Goal: Information Seeking & Learning: Check status

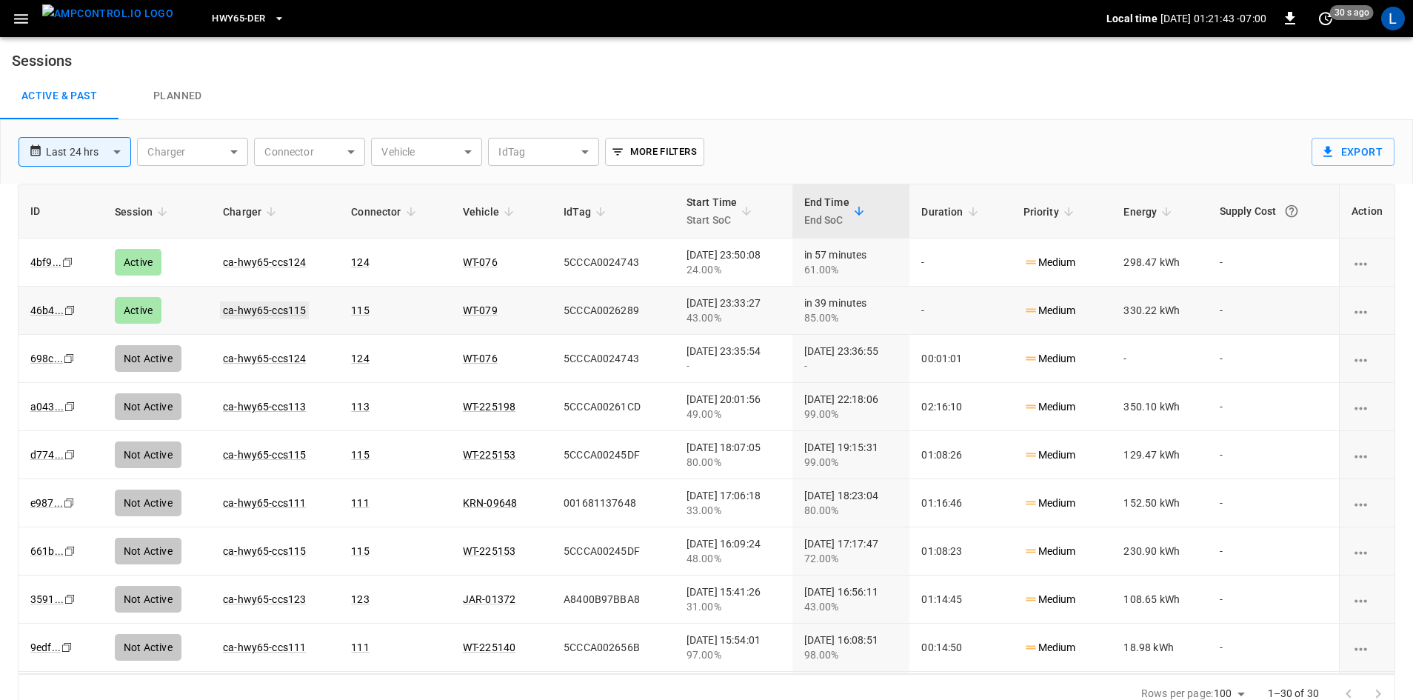
click at [264, 310] on link "ca-hwy65-ccs115" at bounding box center [264, 310] width 89 height 18
click at [278, 261] on link "ca-hwy65-ccs124" at bounding box center [264, 262] width 89 height 18
click at [252, 309] on link "ca-hwy65-ccs115" at bounding box center [264, 310] width 89 height 18
click at [222, 13] on span "HWY65-DER" at bounding box center [238, 18] width 53 height 17
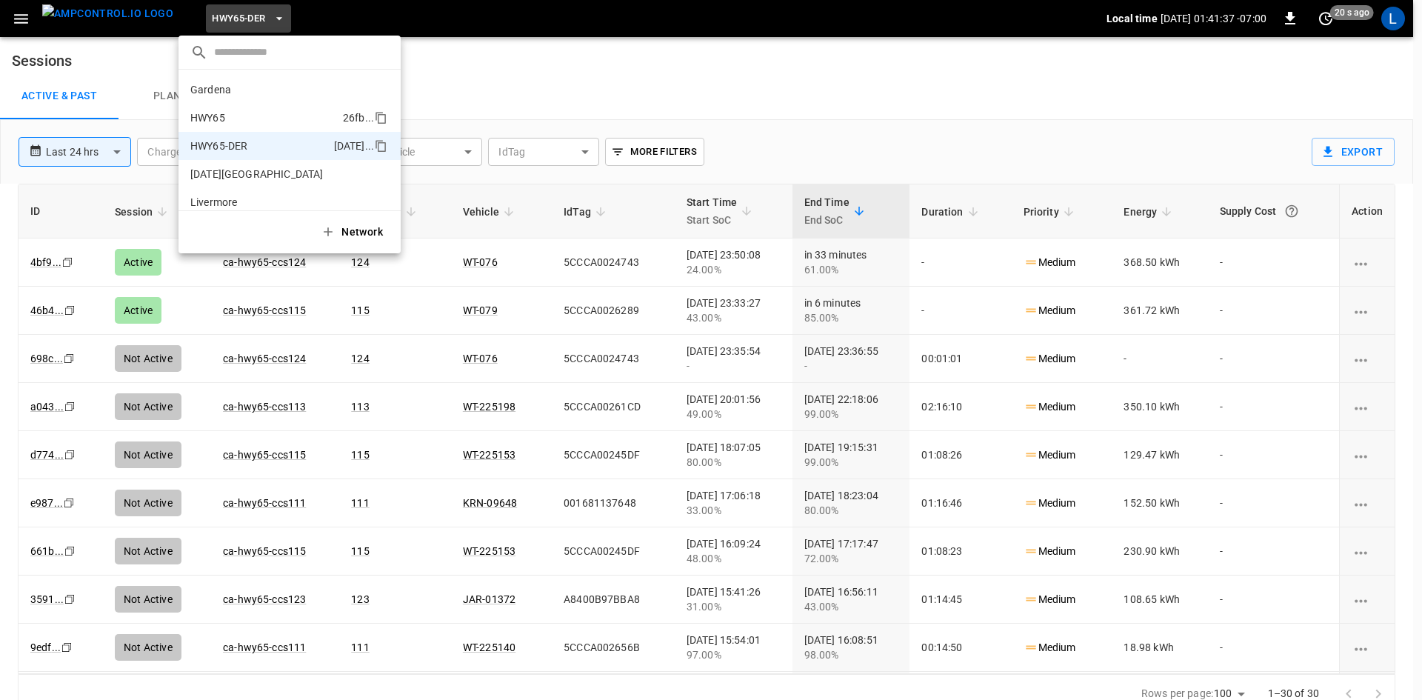
click at [268, 113] on p "HWY65" at bounding box center [263, 117] width 147 height 15
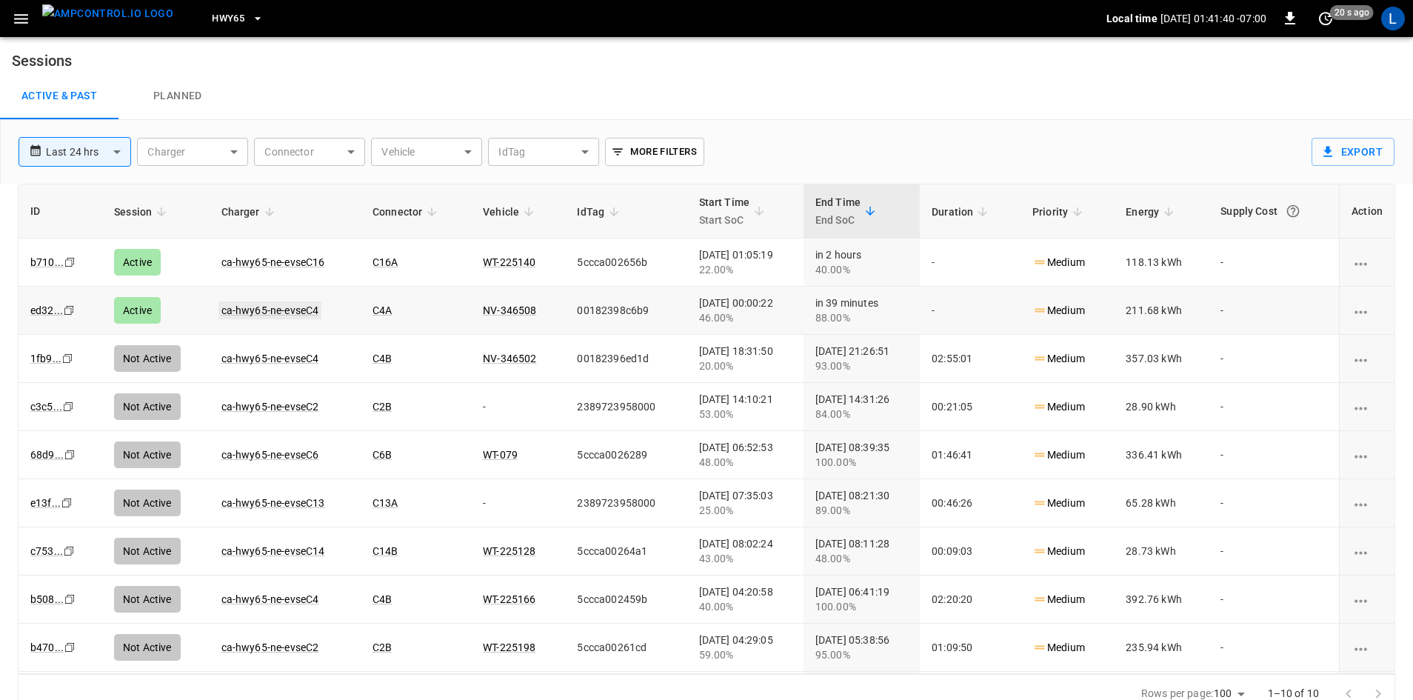
click at [292, 307] on link "ca-hwy65-ne-evseC4" at bounding box center [270, 310] width 104 height 18
click at [304, 258] on link "ca-hwy65-ne-evseC16" at bounding box center [273, 262] width 110 height 18
click at [270, 307] on link "ca-hwy65-ne-evseC4" at bounding box center [270, 310] width 104 height 18
click at [221, 18] on button "HWY65" at bounding box center [238, 18] width 64 height 29
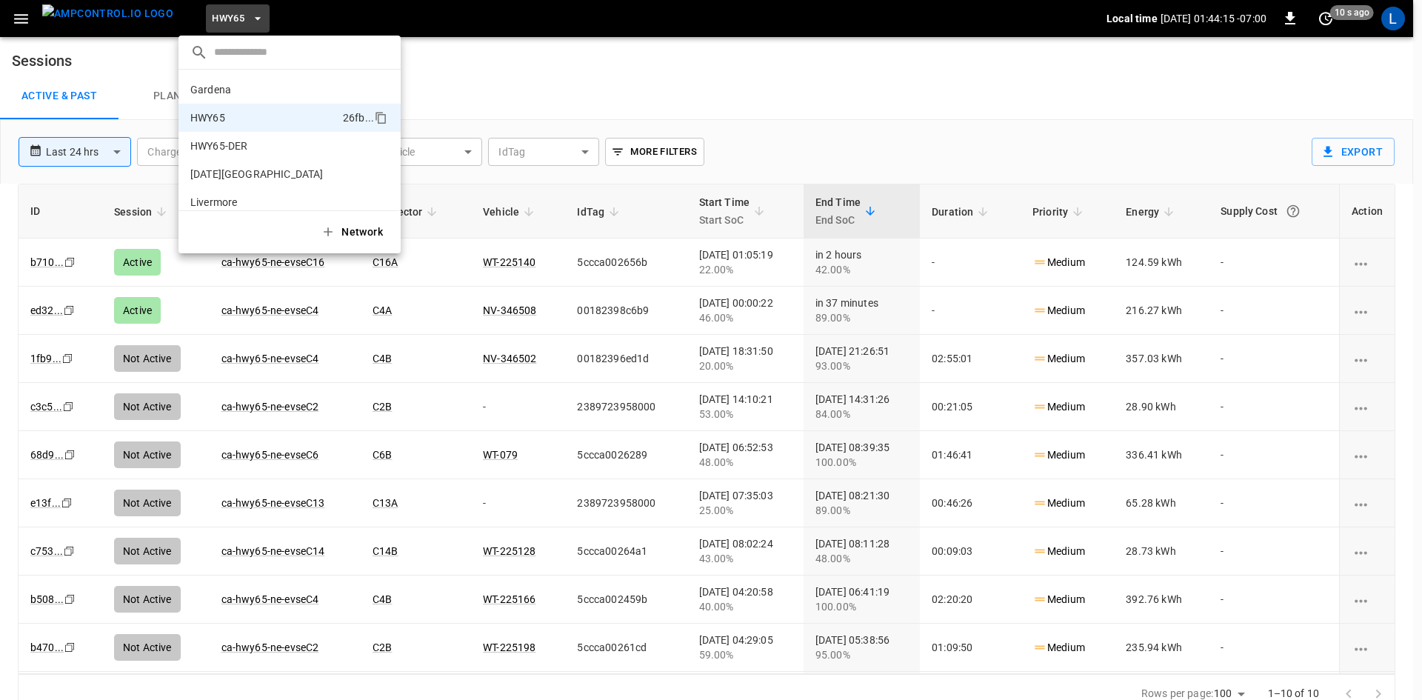
scroll to position [24, 0]
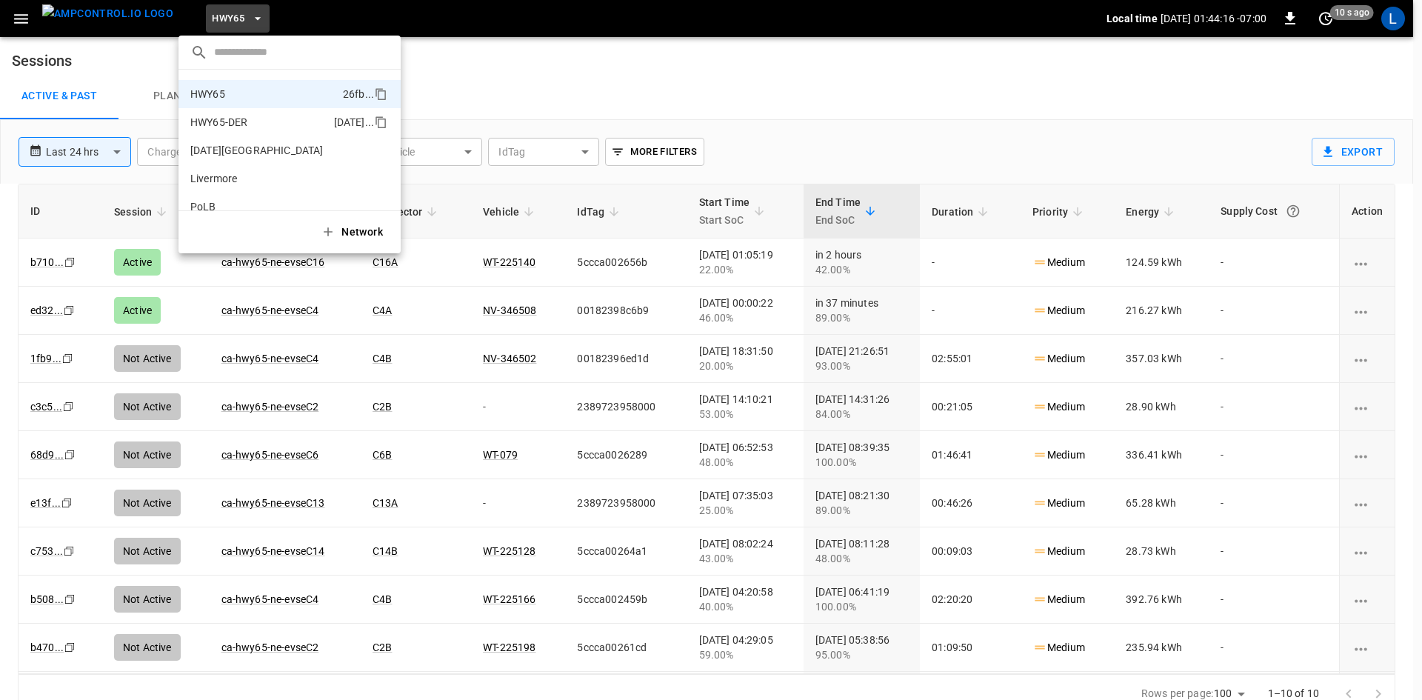
click at [244, 124] on p "HWY65-DER" at bounding box center [259, 122] width 138 height 15
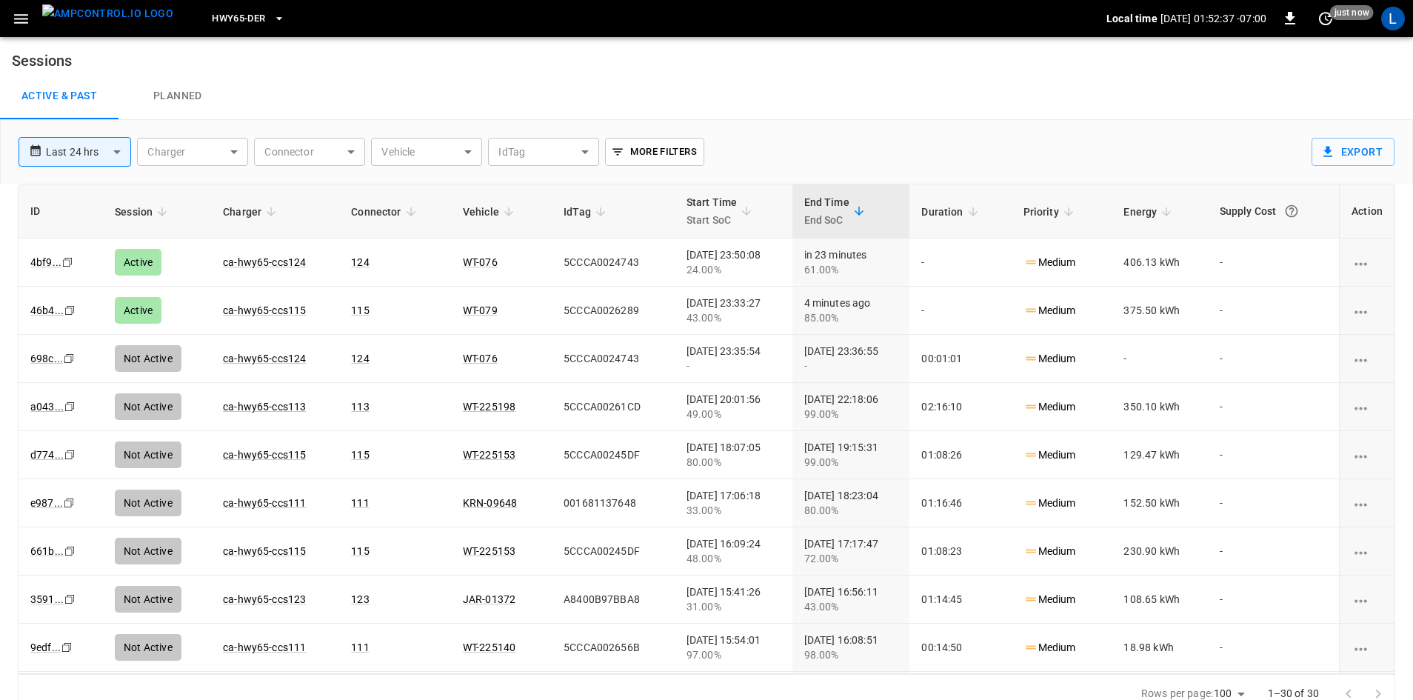
click at [286, 308] on link "ca-hwy65-ccs115" at bounding box center [264, 310] width 83 height 12
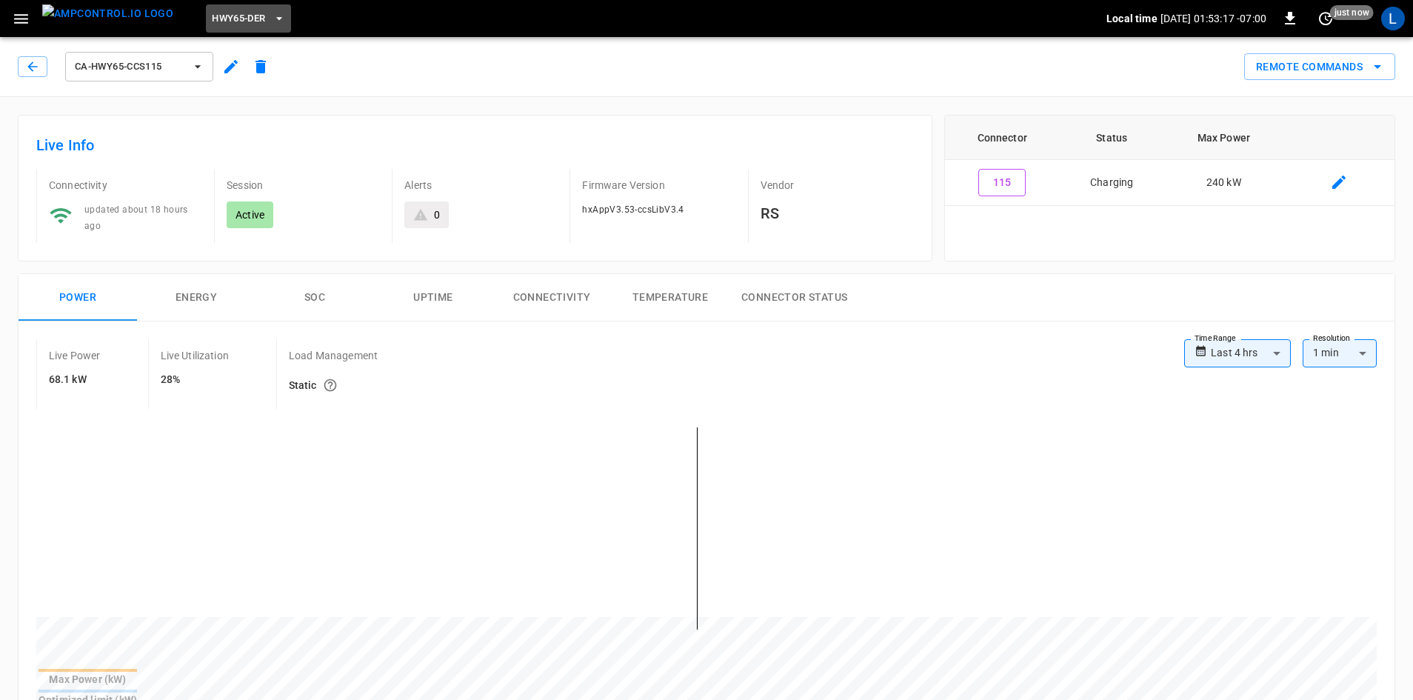
click at [232, 21] on span "HWY65-DER" at bounding box center [238, 18] width 53 height 17
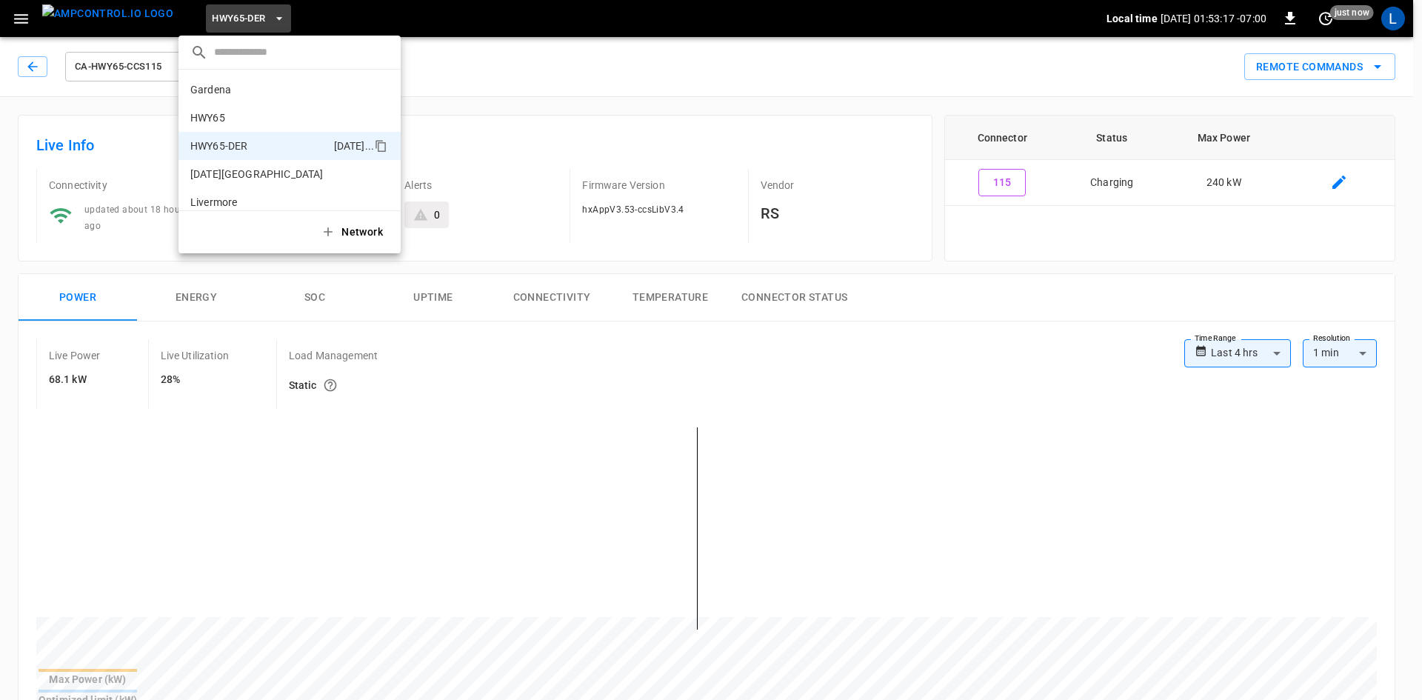
scroll to position [52, 0]
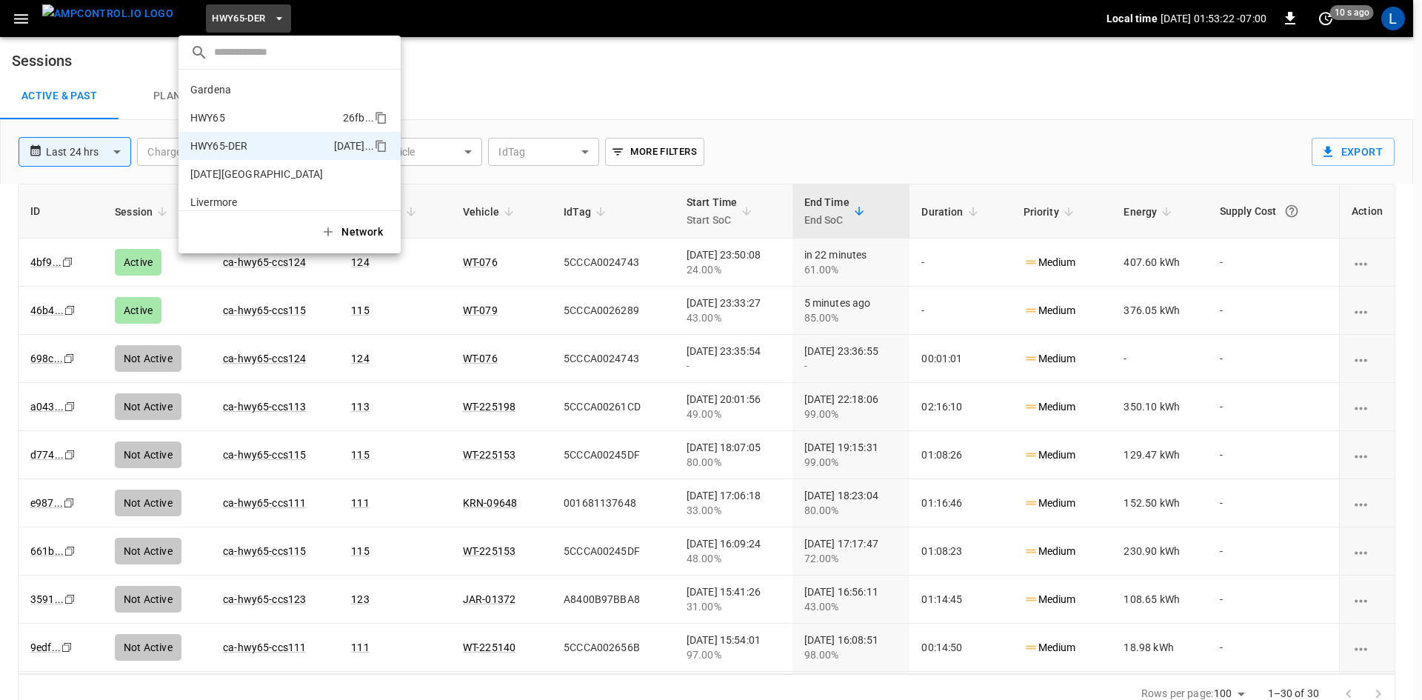
click at [264, 107] on li "HWY65 26fb ..." at bounding box center [289, 118] width 222 height 28
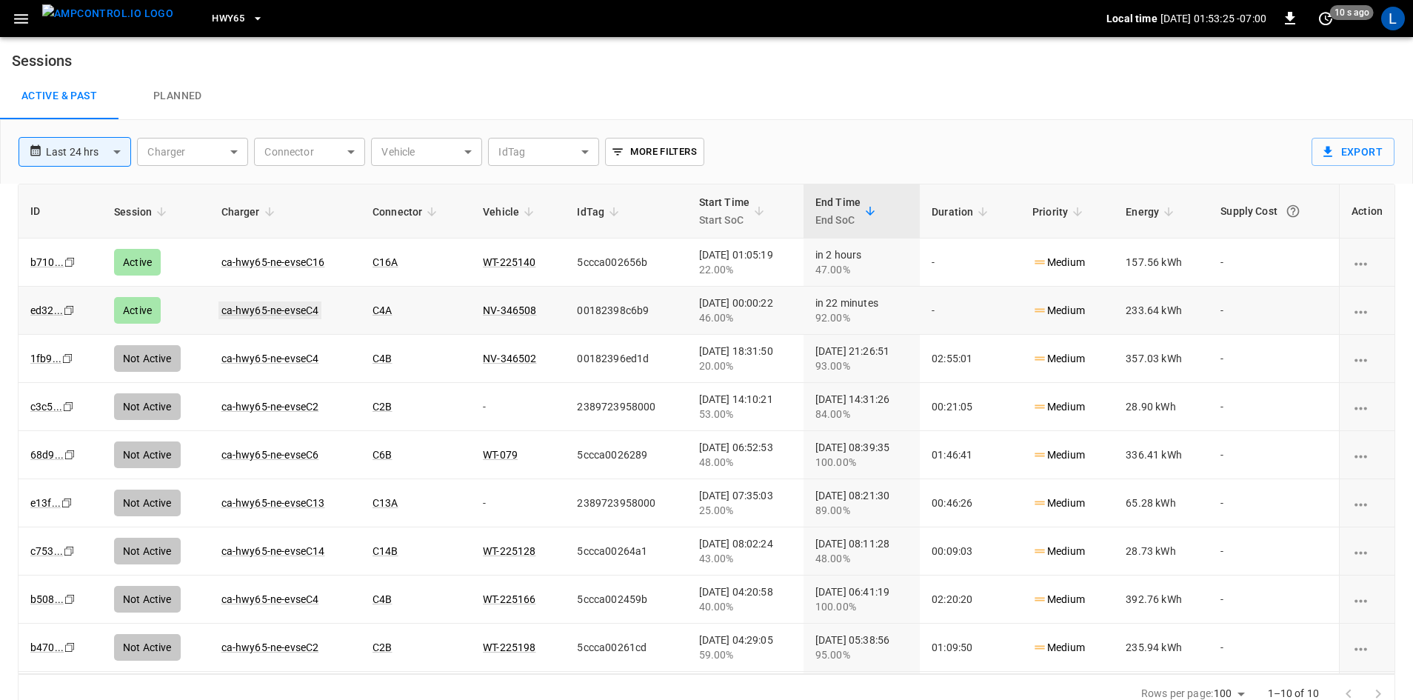
click at [287, 304] on link "ca-hwy65-ne-evseC4" at bounding box center [270, 310] width 104 height 18
click at [216, 22] on span "HWY65" at bounding box center [228, 18] width 33 height 17
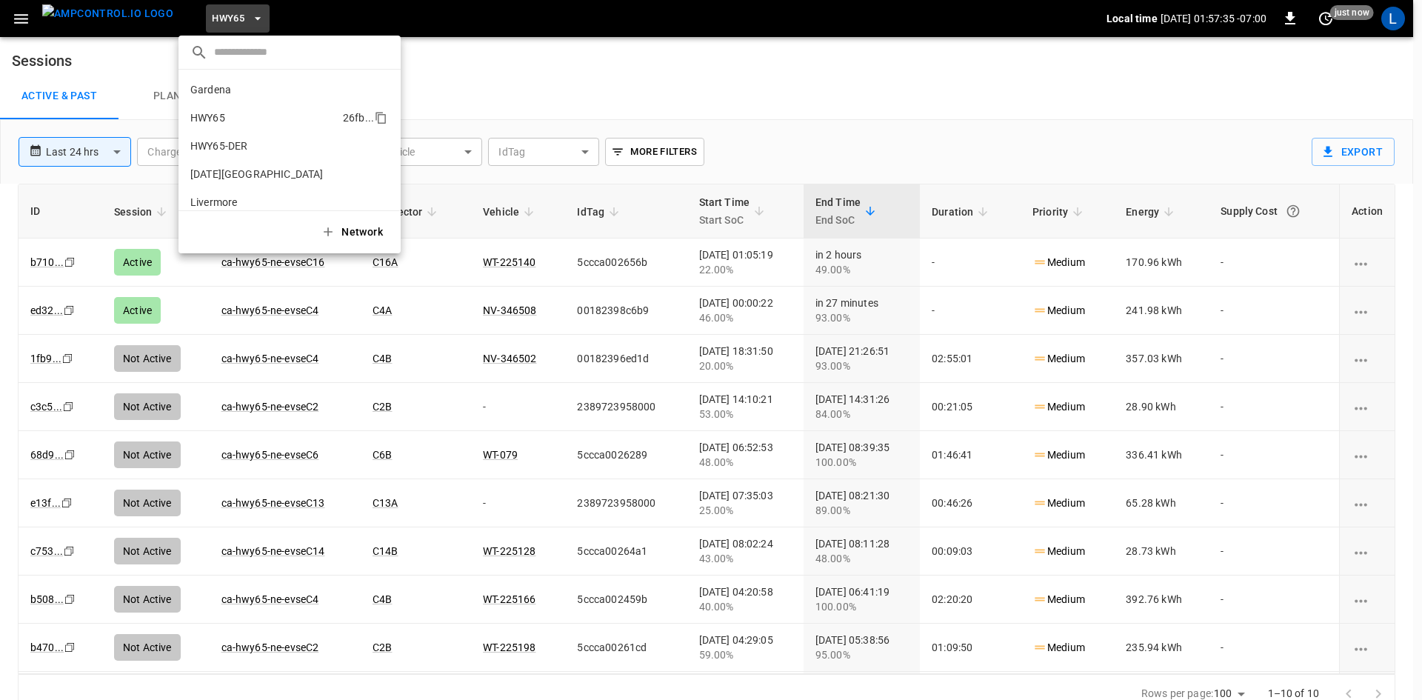
scroll to position [24, 0]
click at [238, 123] on p "HWY65-DER" at bounding box center [259, 122] width 138 height 15
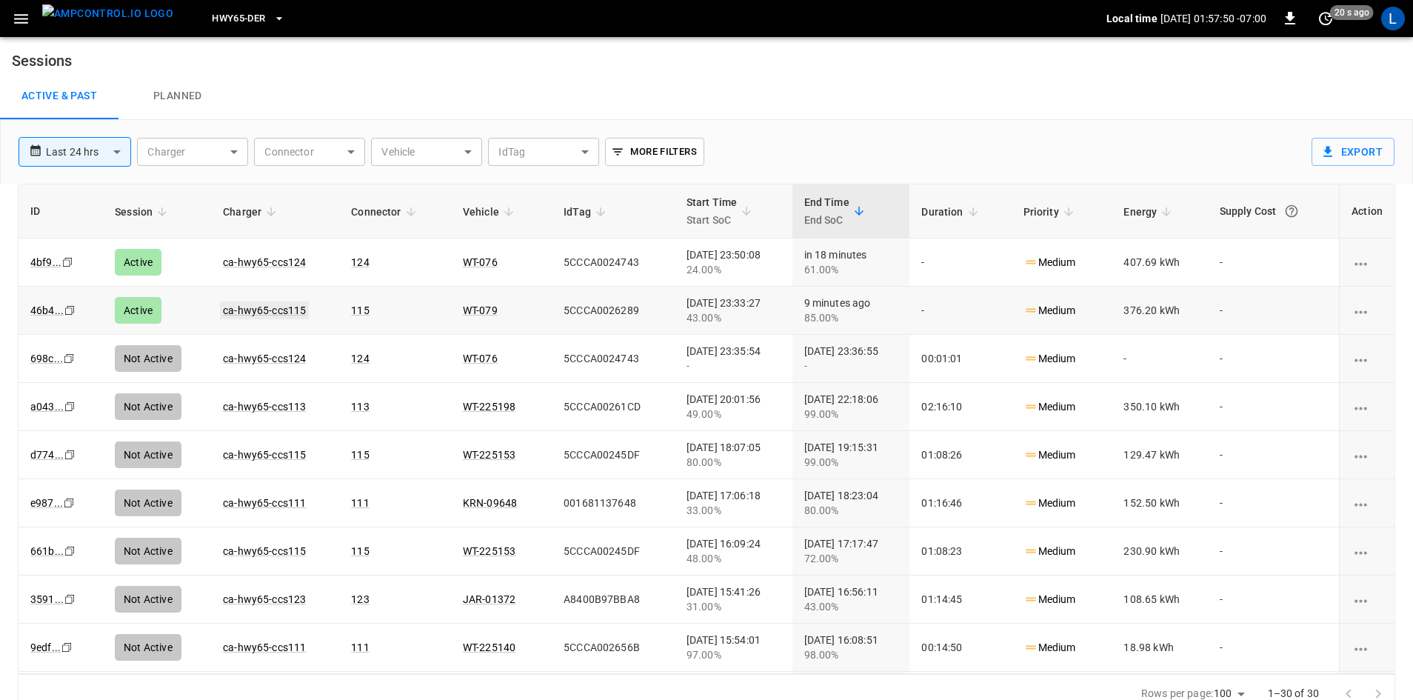
click at [279, 307] on link "ca-hwy65-ccs115" at bounding box center [264, 310] width 89 height 18
click at [284, 261] on link "ca-hwy65-ccs124" at bounding box center [264, 262] width 89 height 18
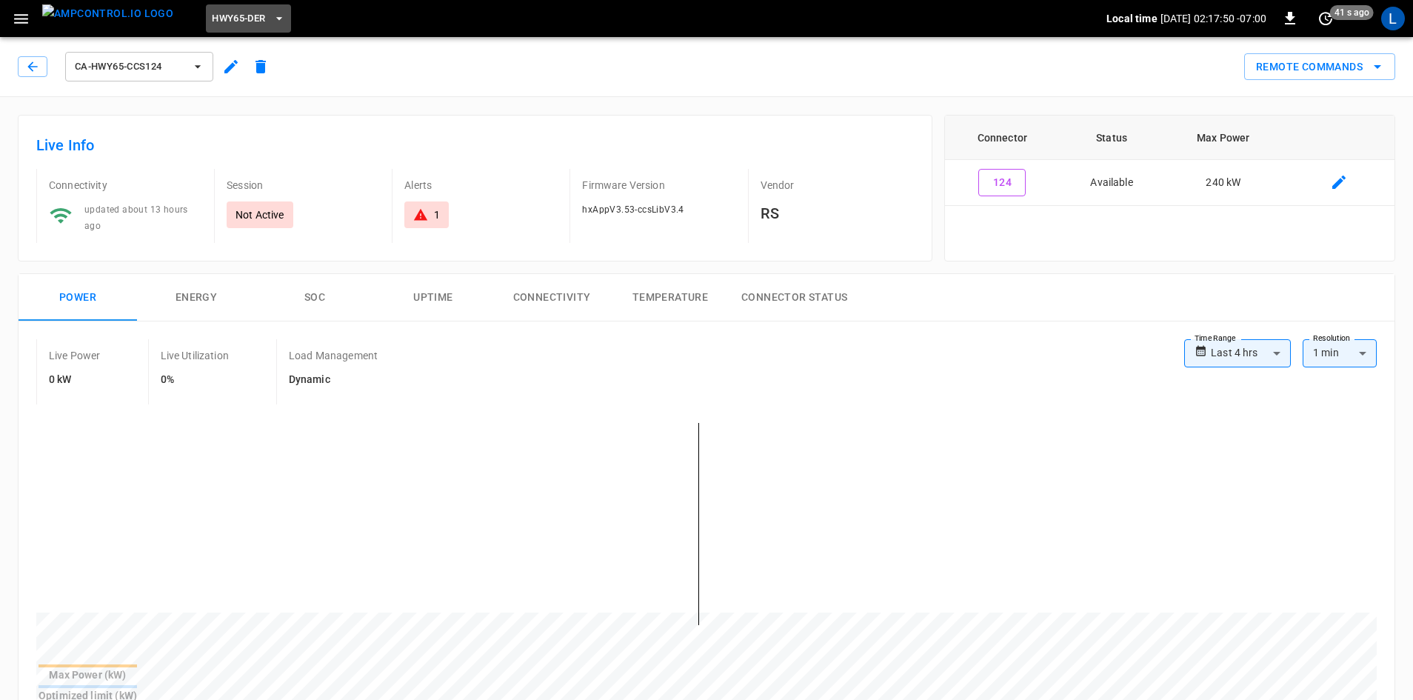
click at [235, 19] on span "HWY65-DER" at bounding box center [238, 18] width 53 height 17
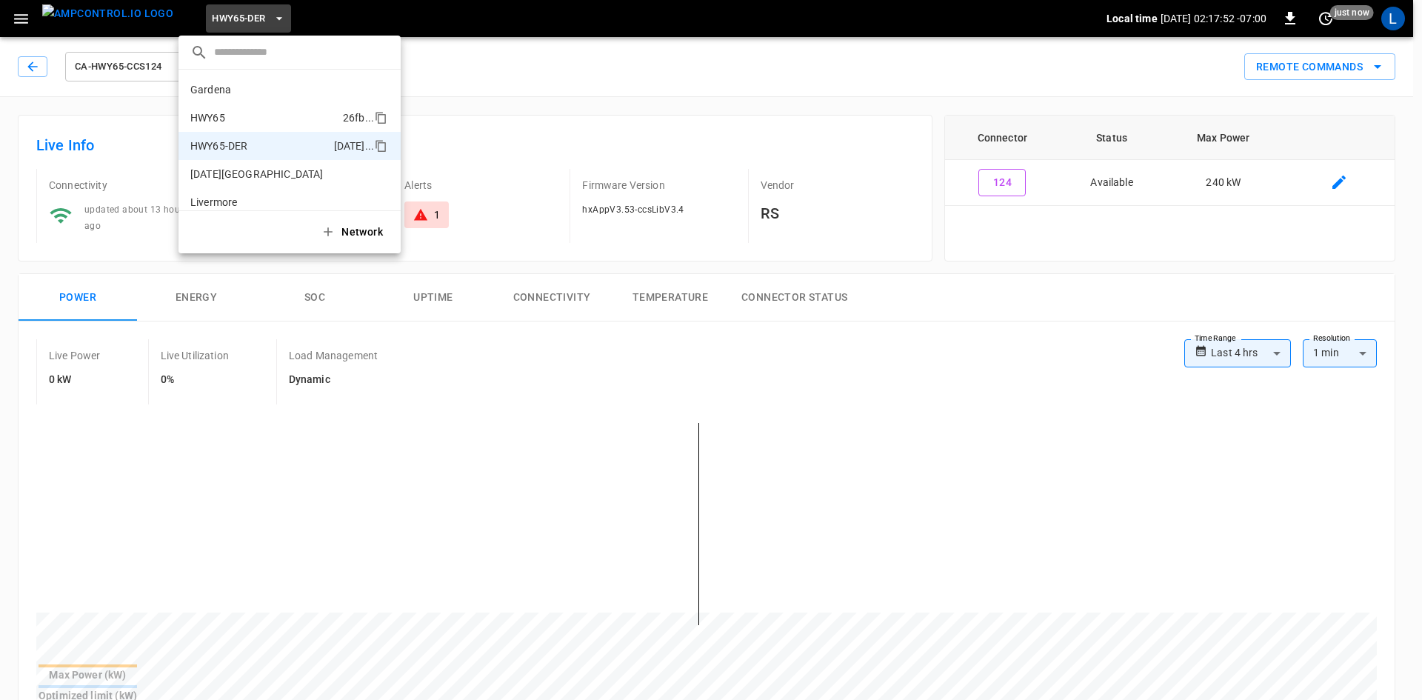
click at [249, 115] on p "HWY65" at bounding box center [263, 117] width 147 height 15
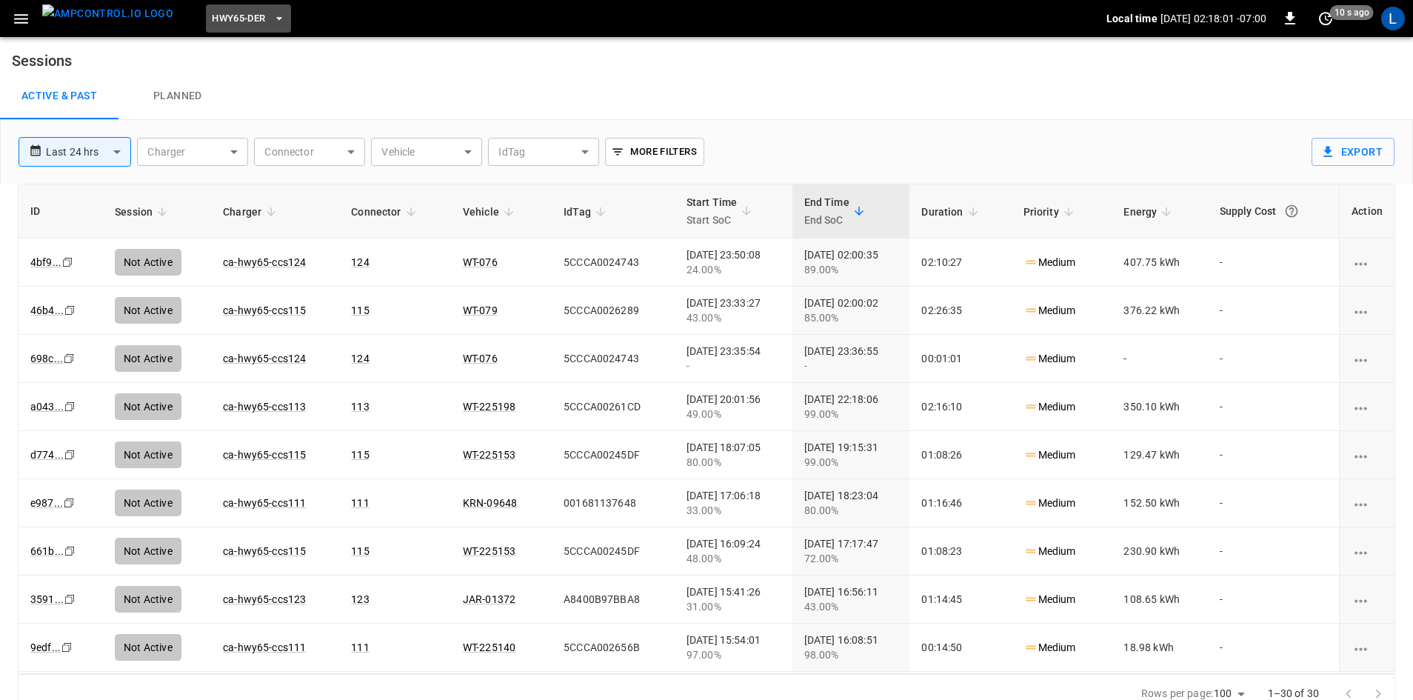
click at [212, 15] on span "HWY65-DER" at bounding box center [238, 18] width 53 height 17
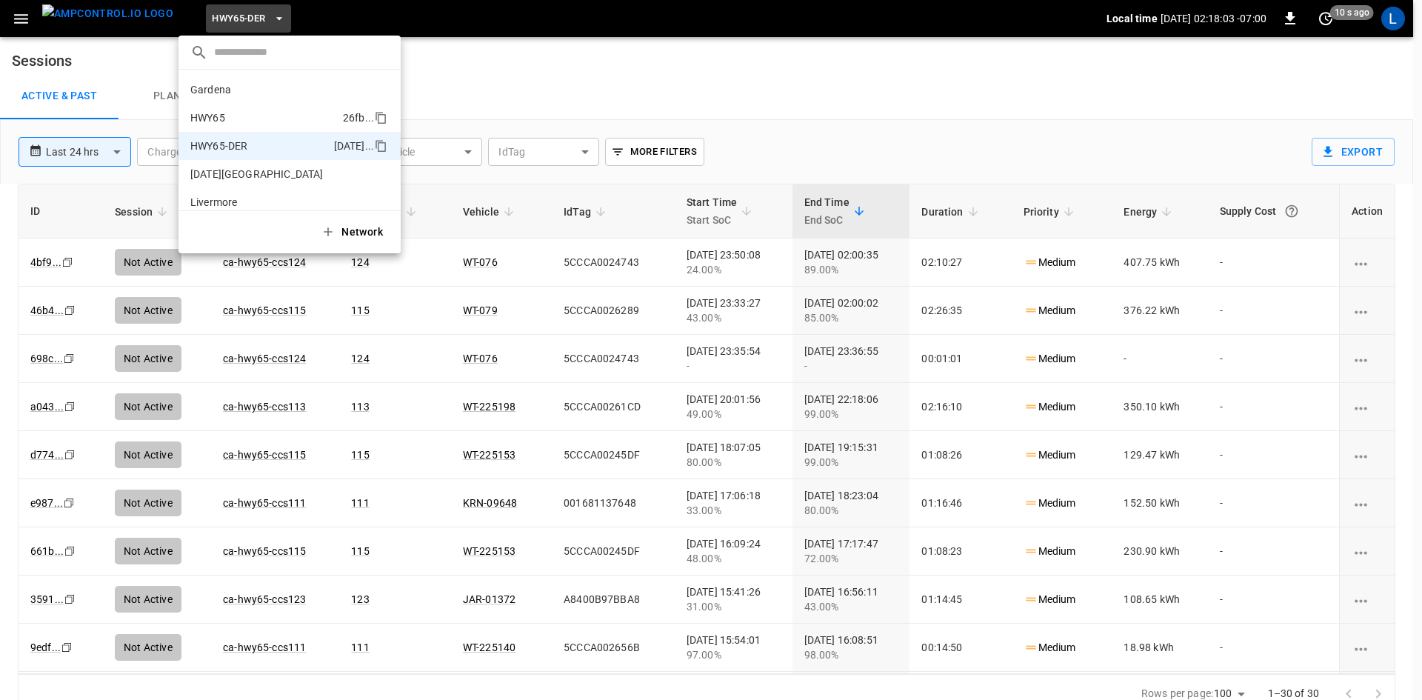
click at [250, 112] on p "HWY65" at bounding box center [263, 117] width 147 height 15
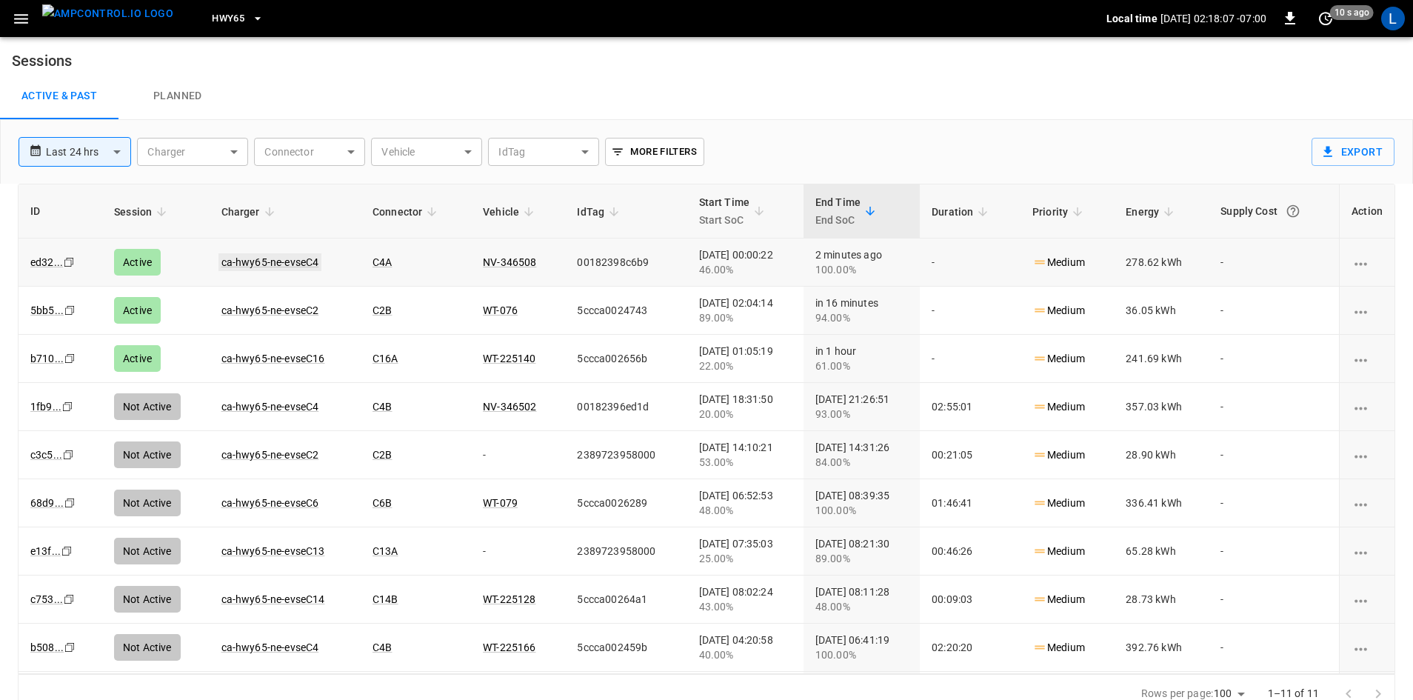
click at [284, 257] on link "ca-hwy65-ne-evseC4" at bounding box center [270, 262] width 104 height 18
click at [299, 312] on link "ca-hwy65-ne-evseC2" at bounding box center [270, 310] width 104 height 18
click at [304, 355] on link "ca-hwy65-ne-evseC16" at bounding box center [273, 358] width 110 height 18
